Goal: Task Accomplishment & Management: Use online tool/utility

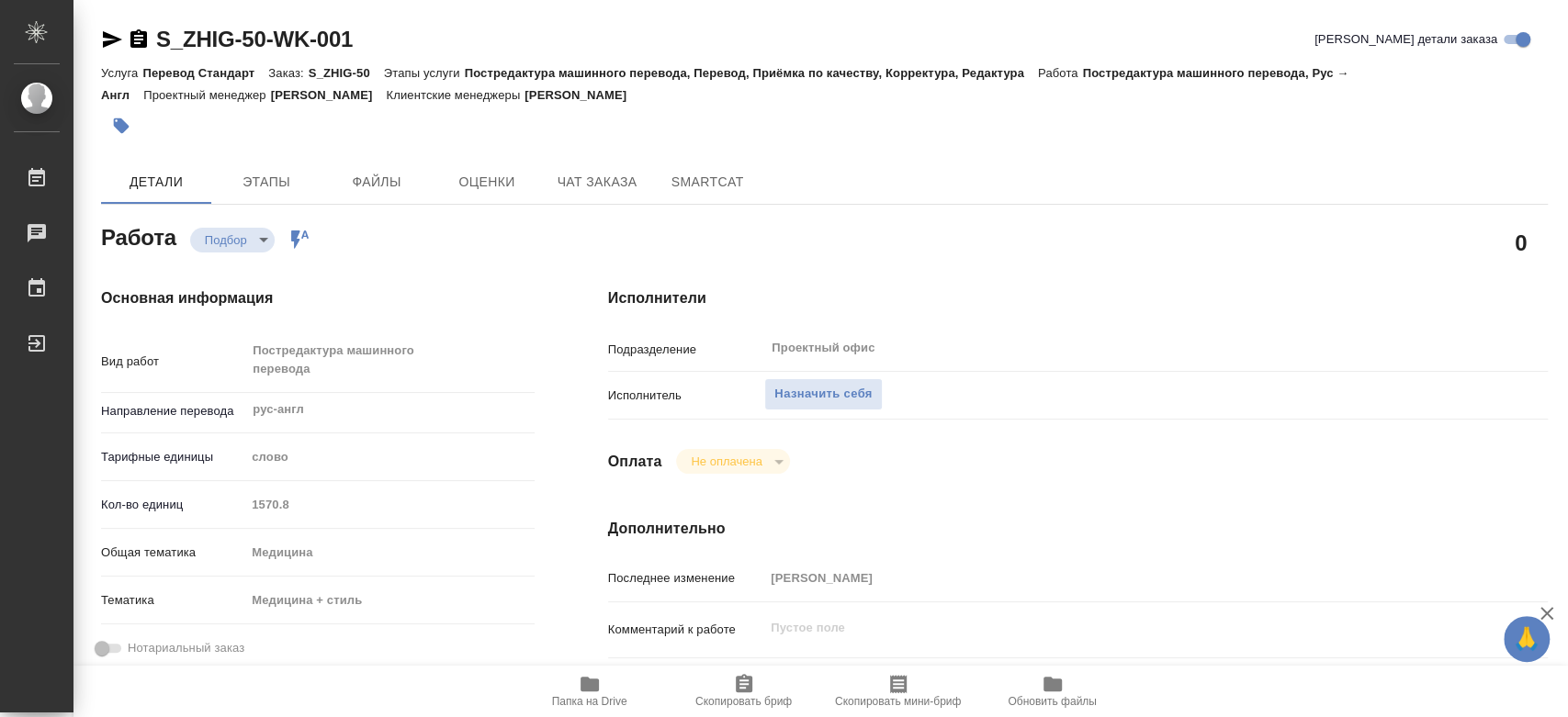
click at [558, 687] on span "Папка на Drive" at bounding box center [589, 690] width 133 height 35
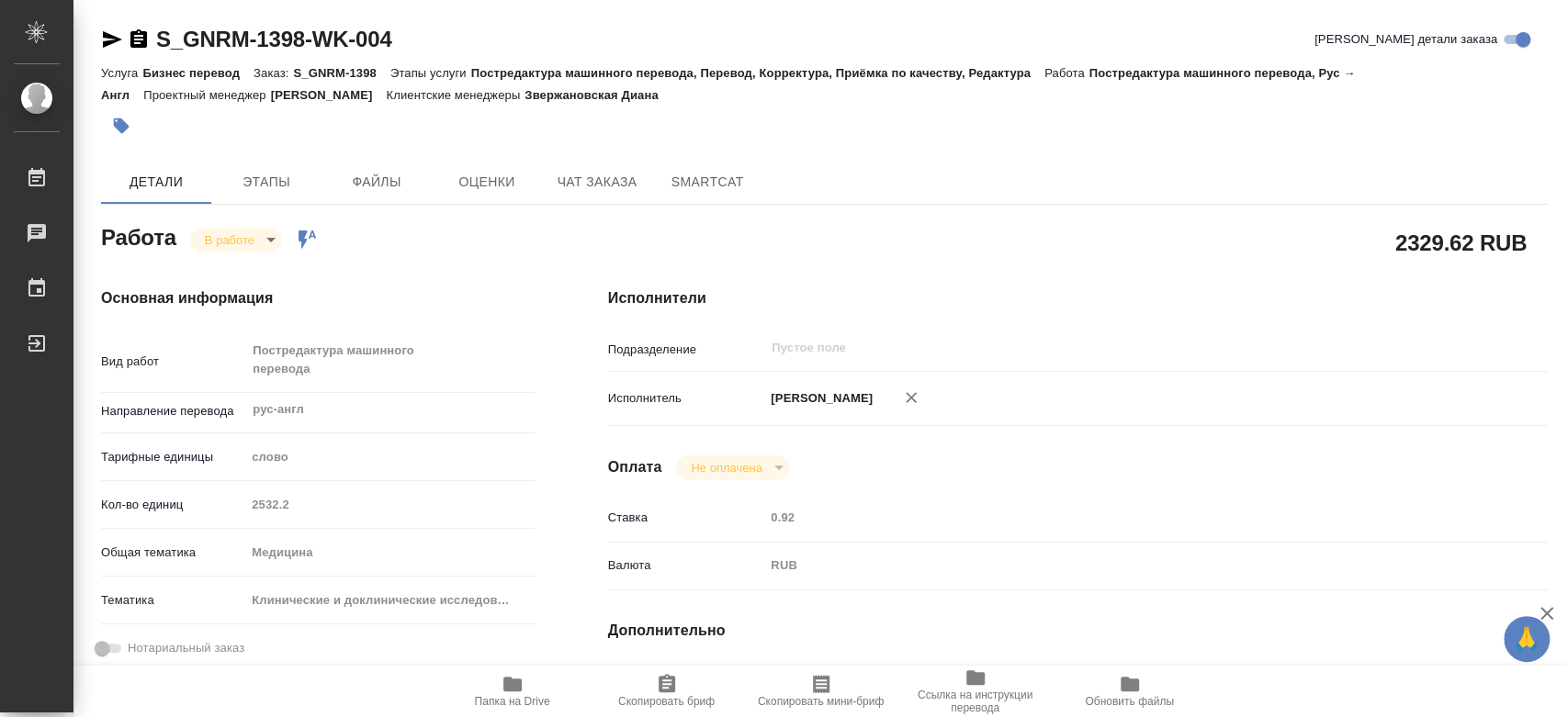
click at [507, 689] on icon "button" at bounding box center [512, 684] width 19 height 15
click at [721, 180] on span "SmartCat" at bounding box center [708, 182] width 88 height 23
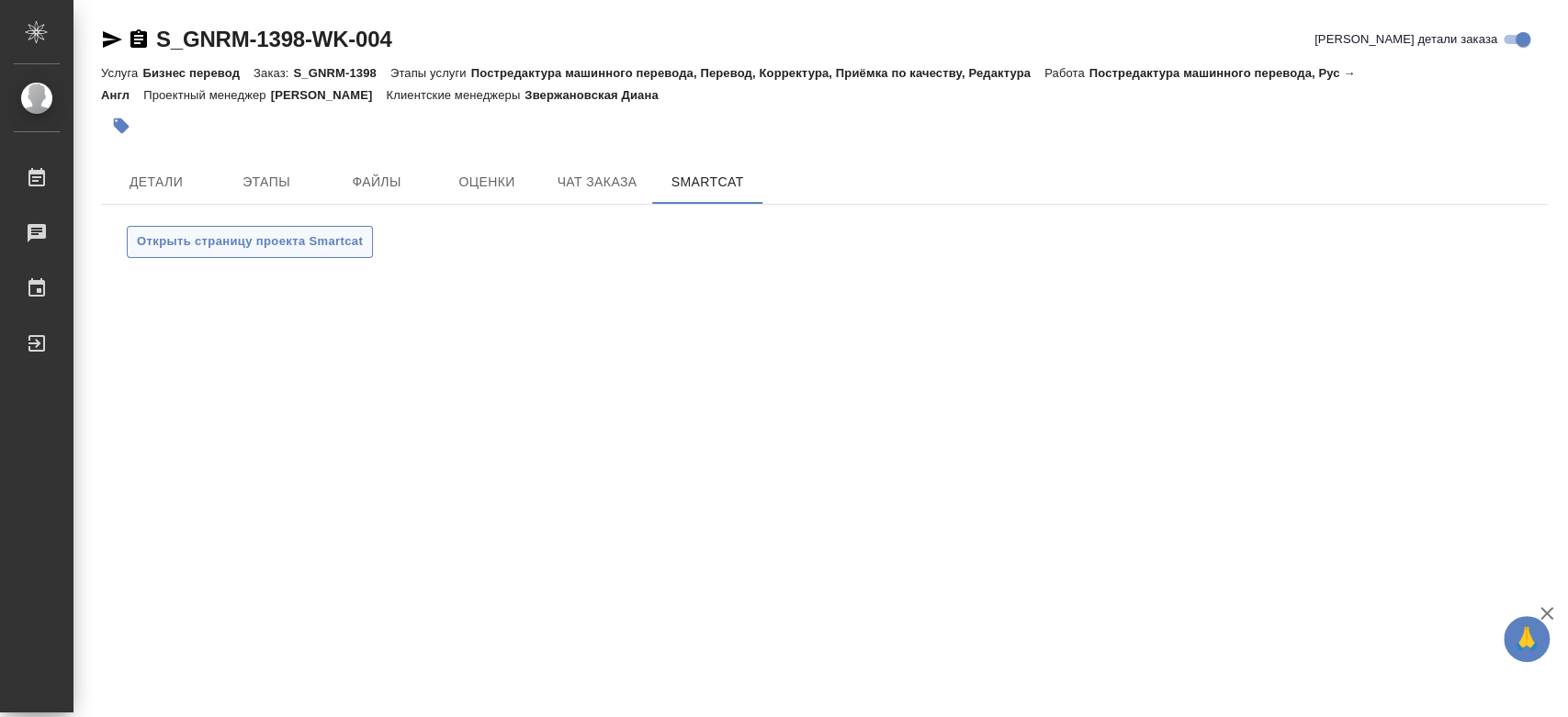
click at [347, 242] on span "Открыть страницу проекта Smartcat" at bounding box center [250, 242] width 226 height 21
